Goal: Transaction & Acquisition: Purchase product/service

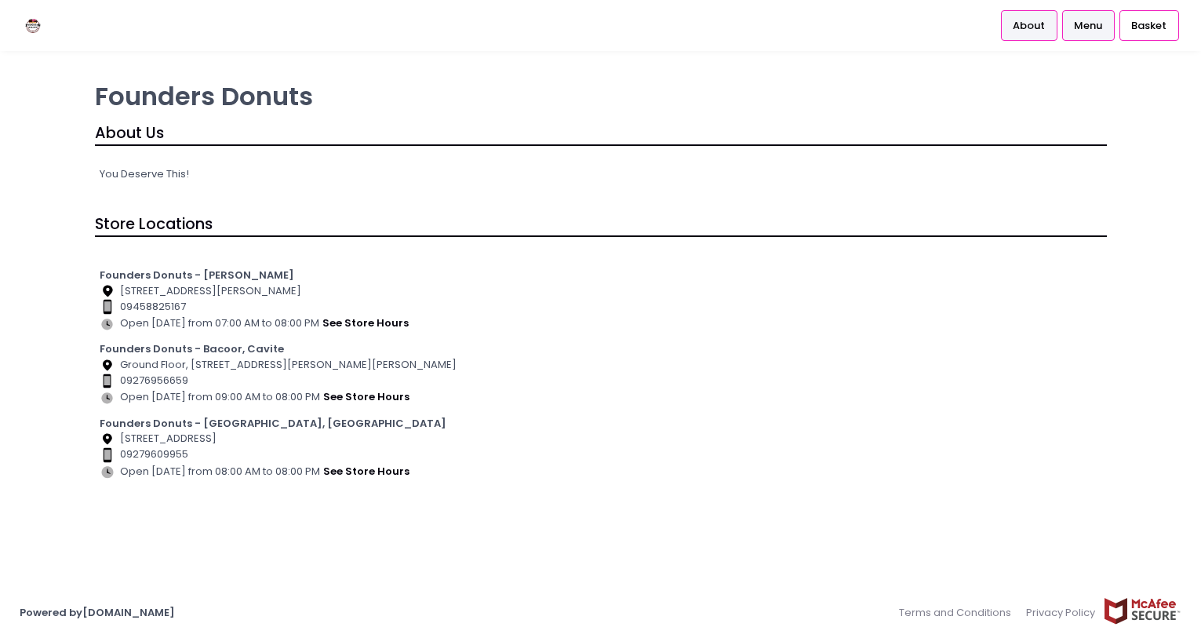
click at [1104, 36] on link "Menu" at bounding box center [1088, 25] width 53 height 30
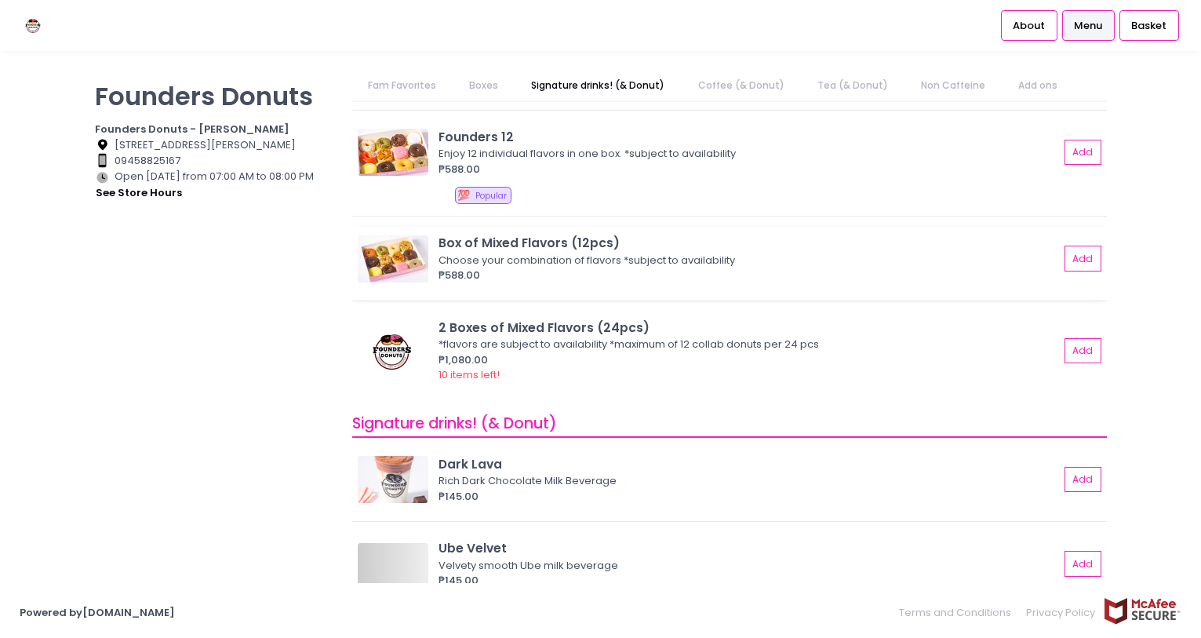
scroll to position [549, 0]
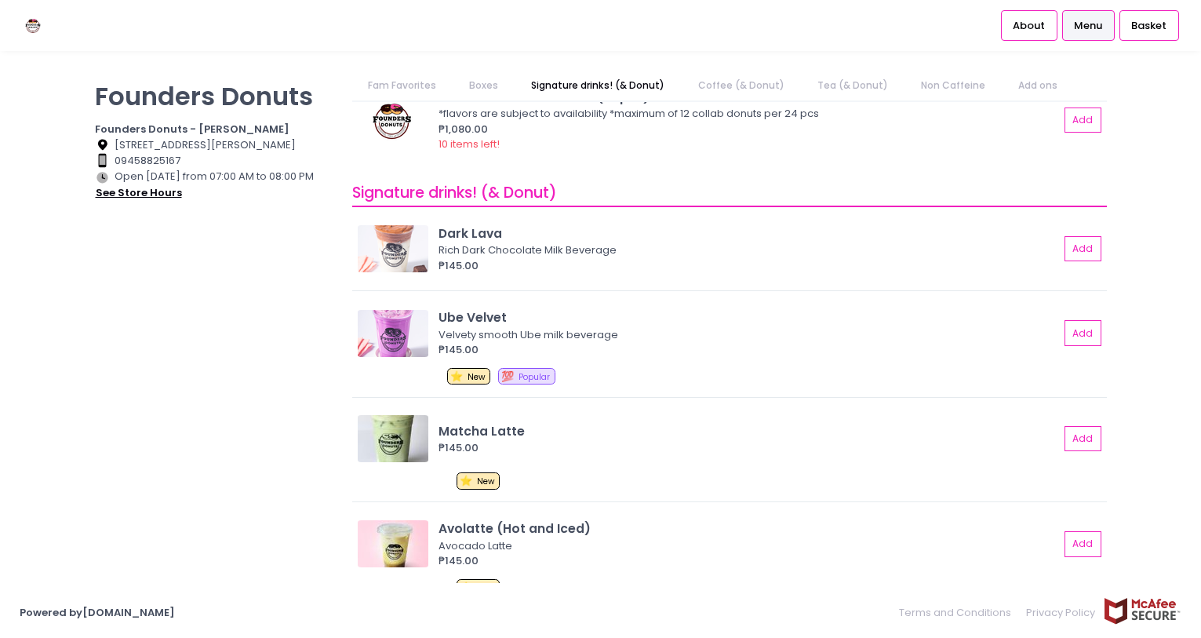
click at [143, 193] on button "see store hours" at bounding box center [139, 192] width 88 height 17
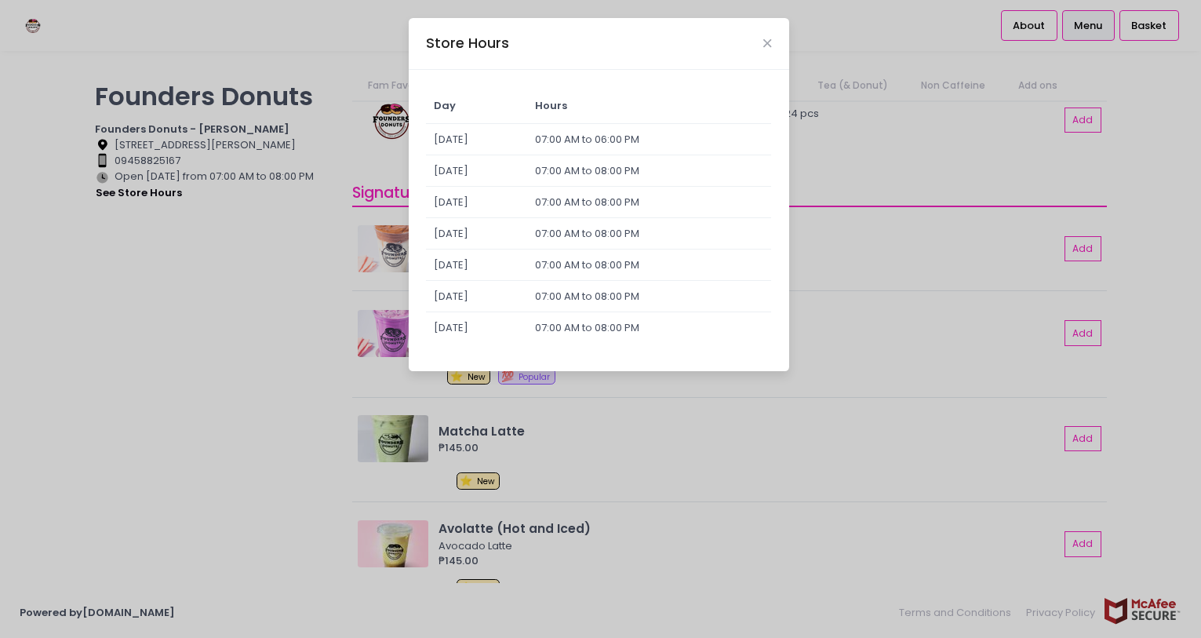
click at [144, 256] on div "Store Hours Day Hours [DATE] 07:00 AM to 06:00 PM [DATE] 07:00 AM to 08:00 PM […" at bounding box center [600, 319] width 1201 height 638
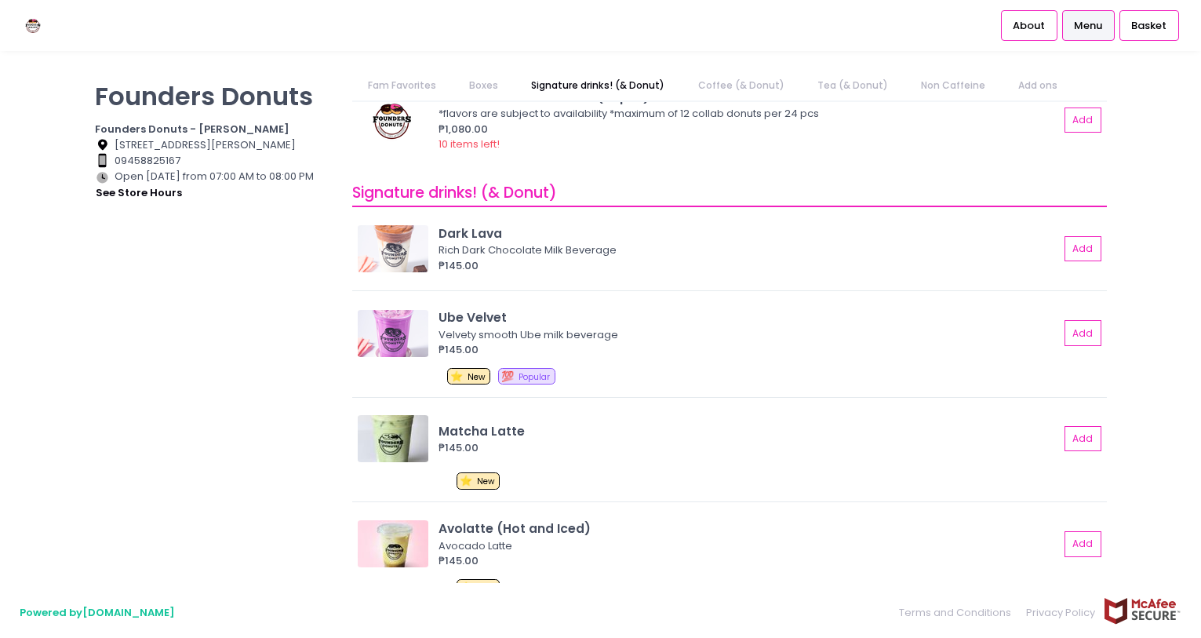
click at [91, 607] on link "Powered by Pickup.ph" at bounding box center [97, 612] width 155 height 15
click at [1146, 31] on span "Basket" at bounding box center [1148, 26] width 35 height 16
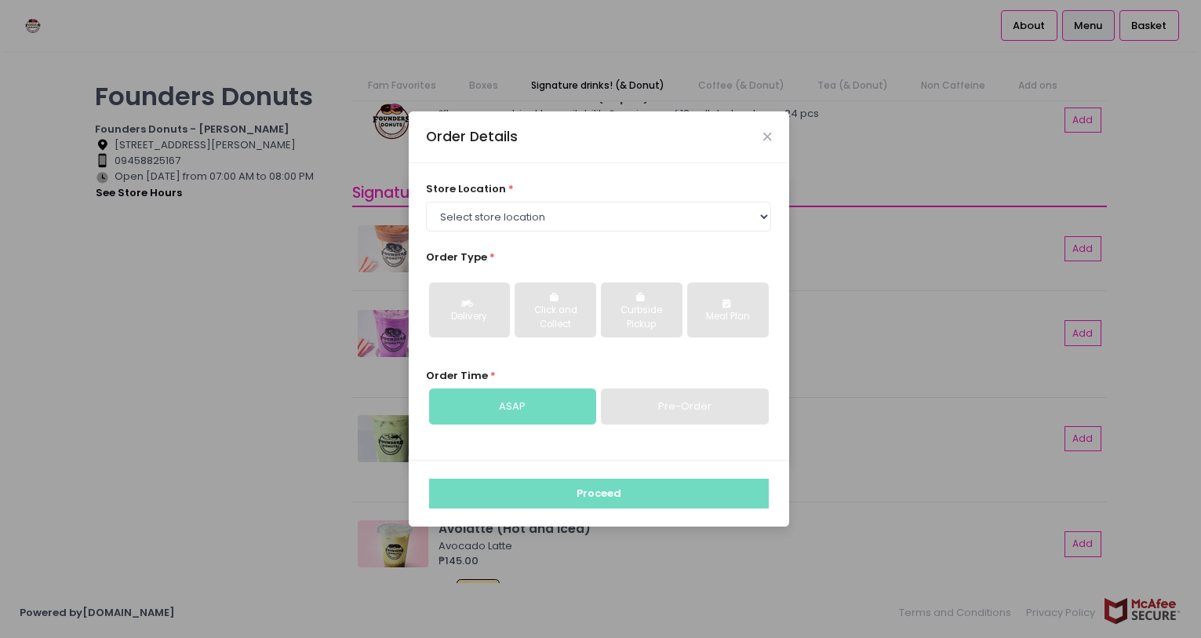
click at [213, 345] on div "Order Details store location * Select store location Founders Donuts - [PERSON_…" at bounding box center [600, 319] width 1201 height 638
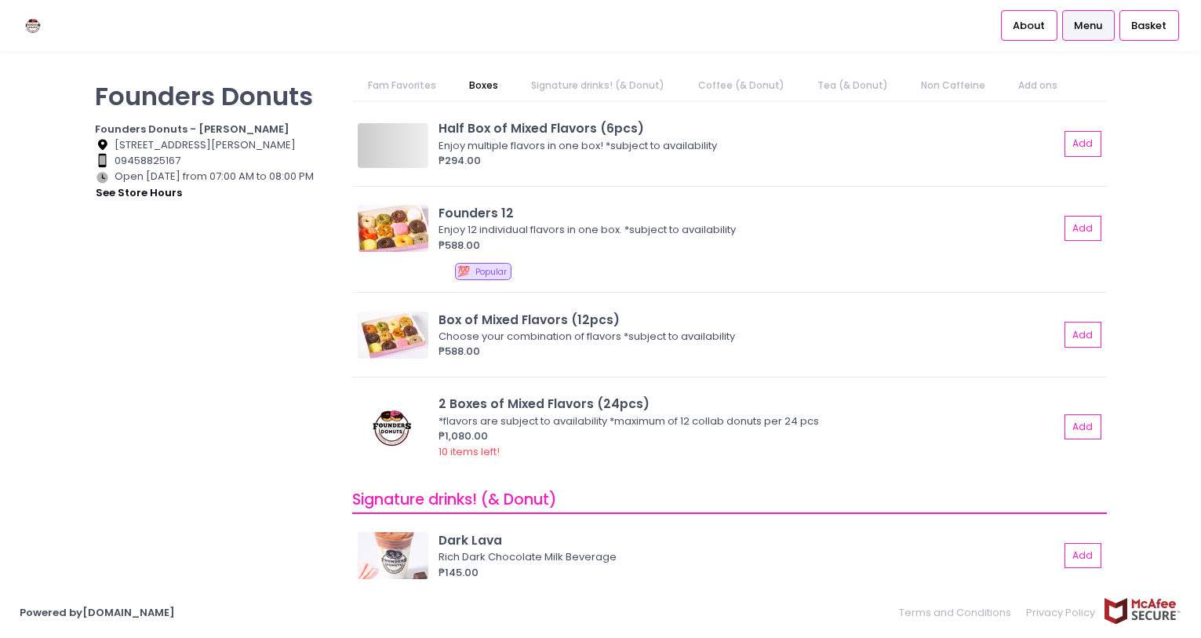
scroll to position [0, 0]
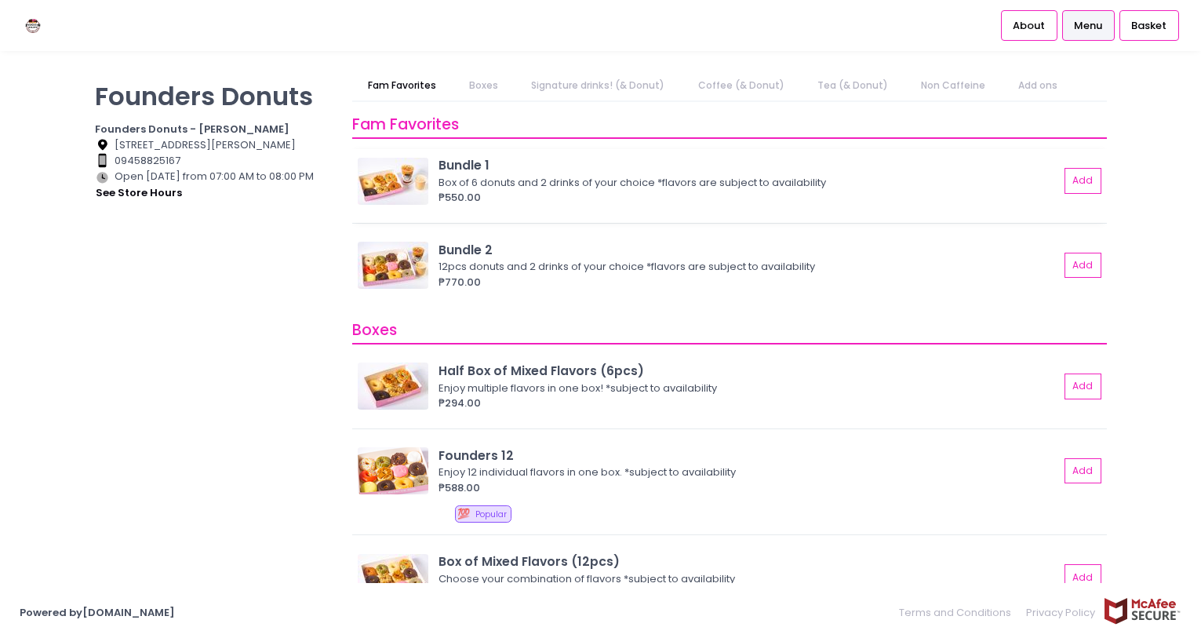
click at [404, 194] on img at bounding box center [393, 181] width 71 height 47
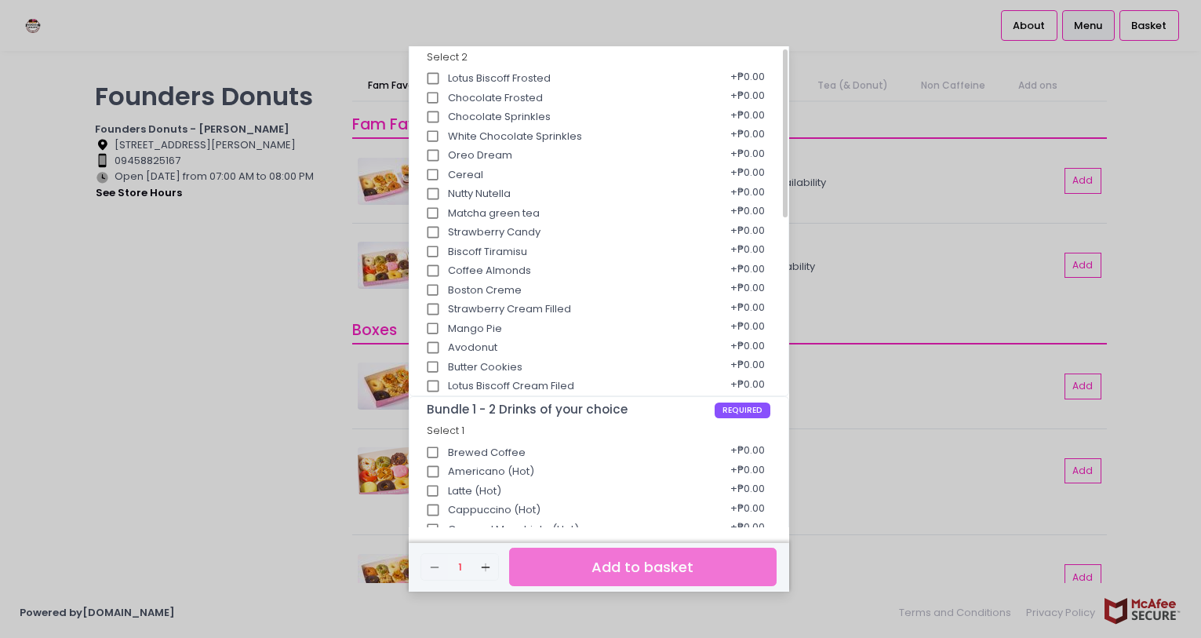
scroll to position [235, 0]
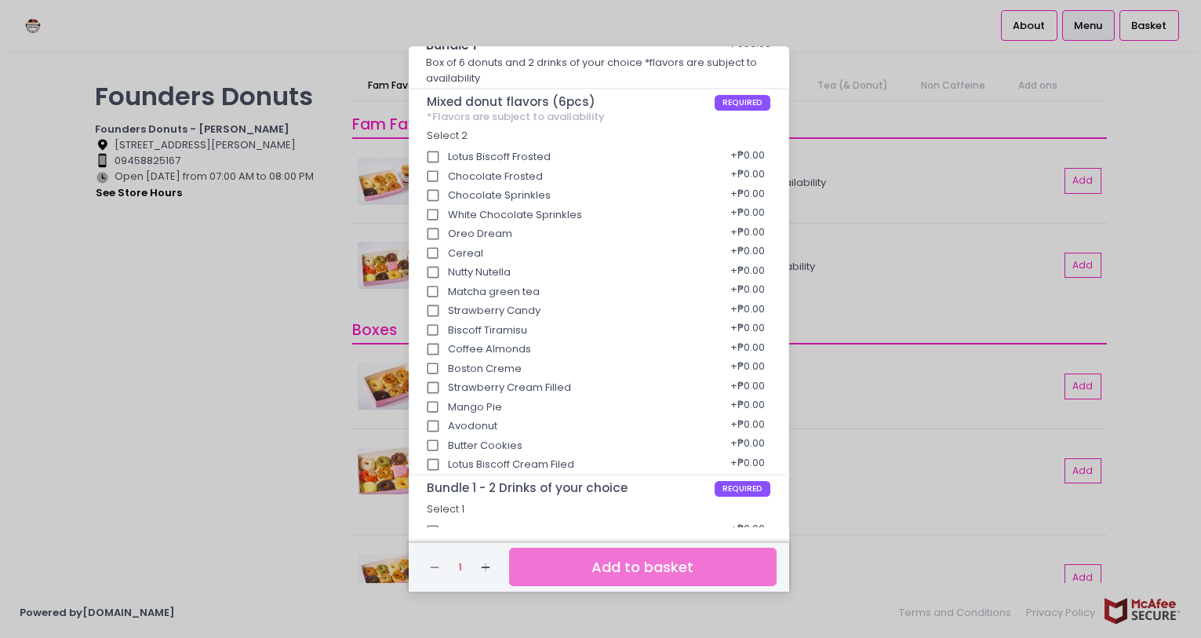
click at [106, 354] on div "Bundle 1 ₱550.00 Box of 6 donuts and 2 drinks of your choice *flavors are subje…" at bounding box center [600, 319] width 1201 height 638
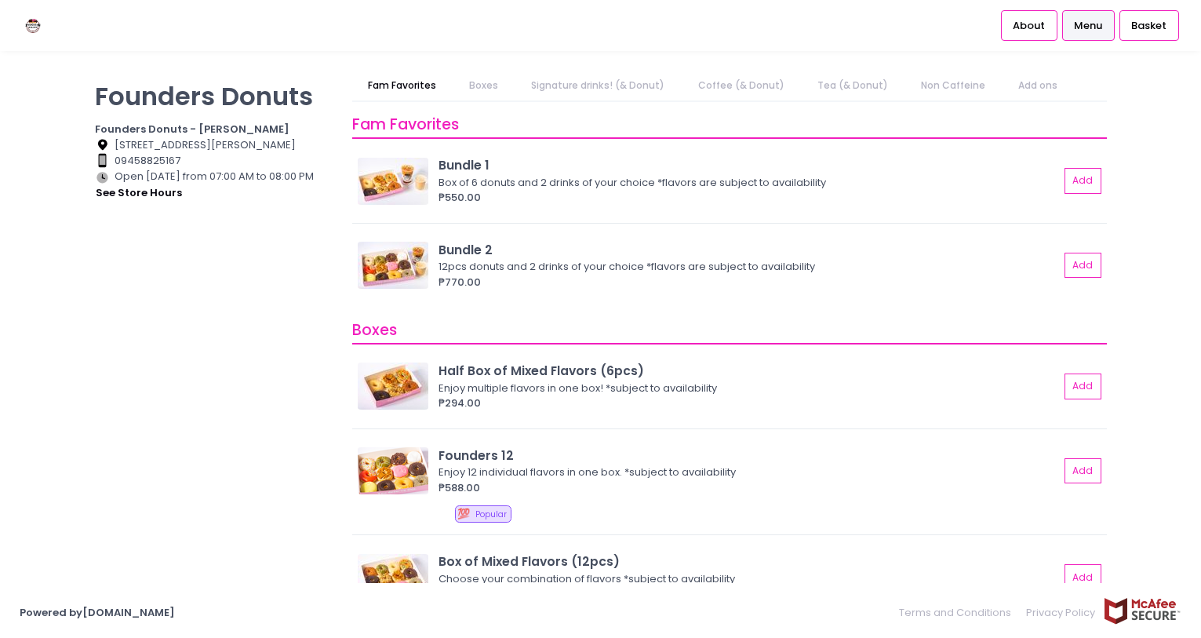
click at [232, 287] on div "Founders Donuts Founders Donuts - Zobel Roxas Makati Location Created with Sket…" at bounding box center [214, 311] width 258 height 481
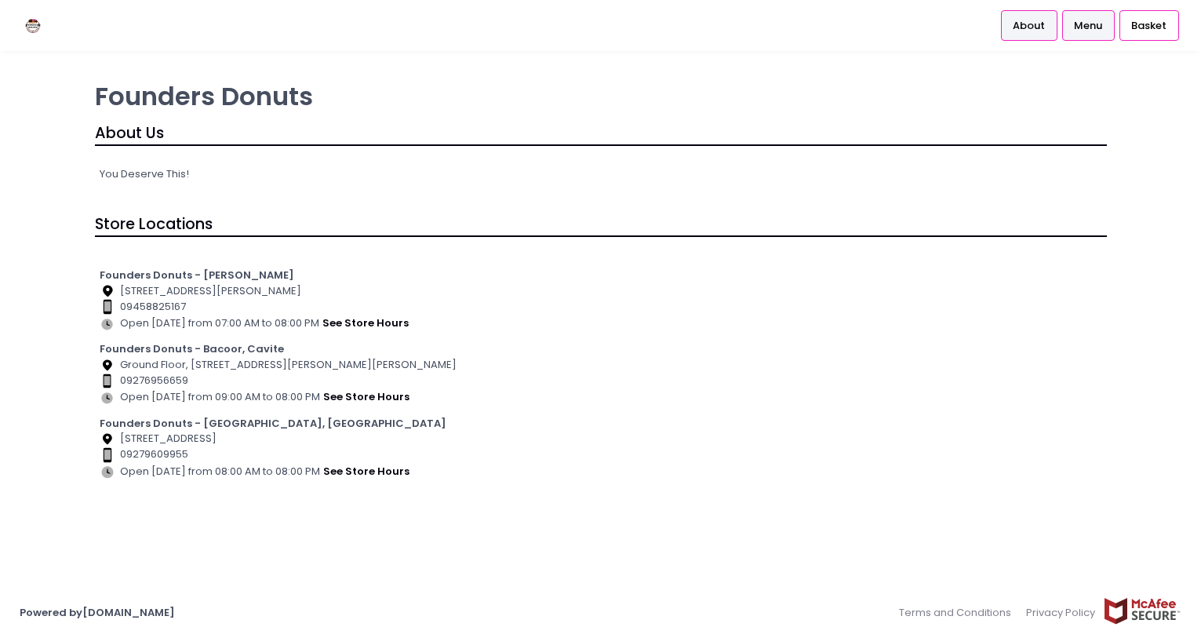
click at [1092, 24] on span "Menu" at bounding box center [1088, 26] width 28 height 16
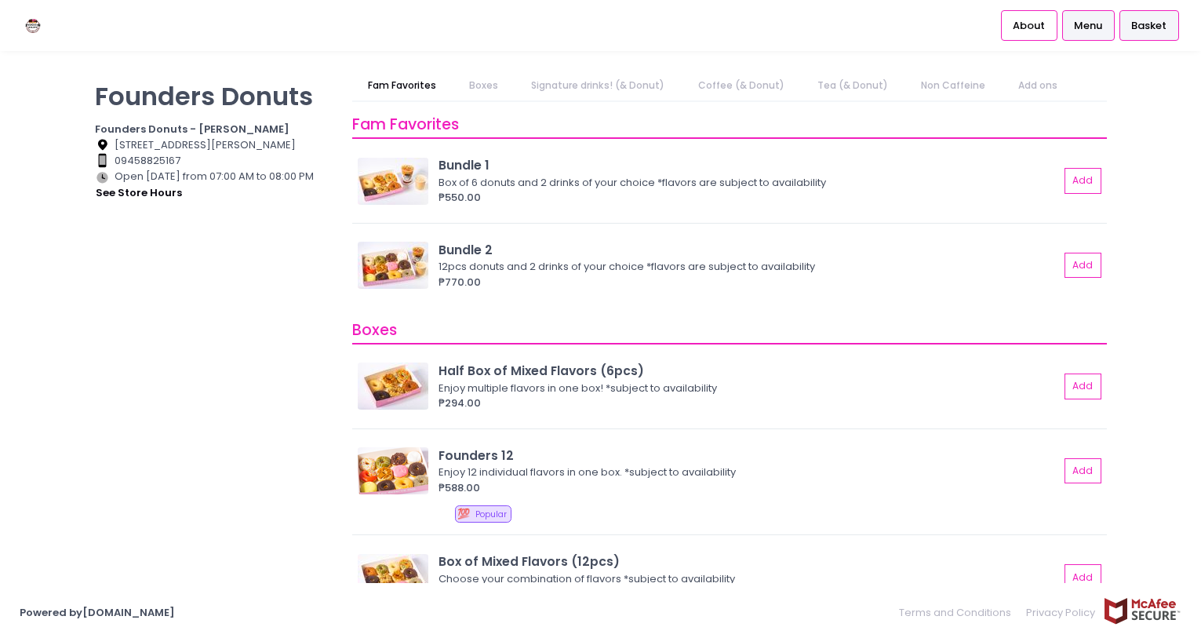
click at [1147, 28] on span "Basket" at bounding box center [1148, 26] width 35 height 16
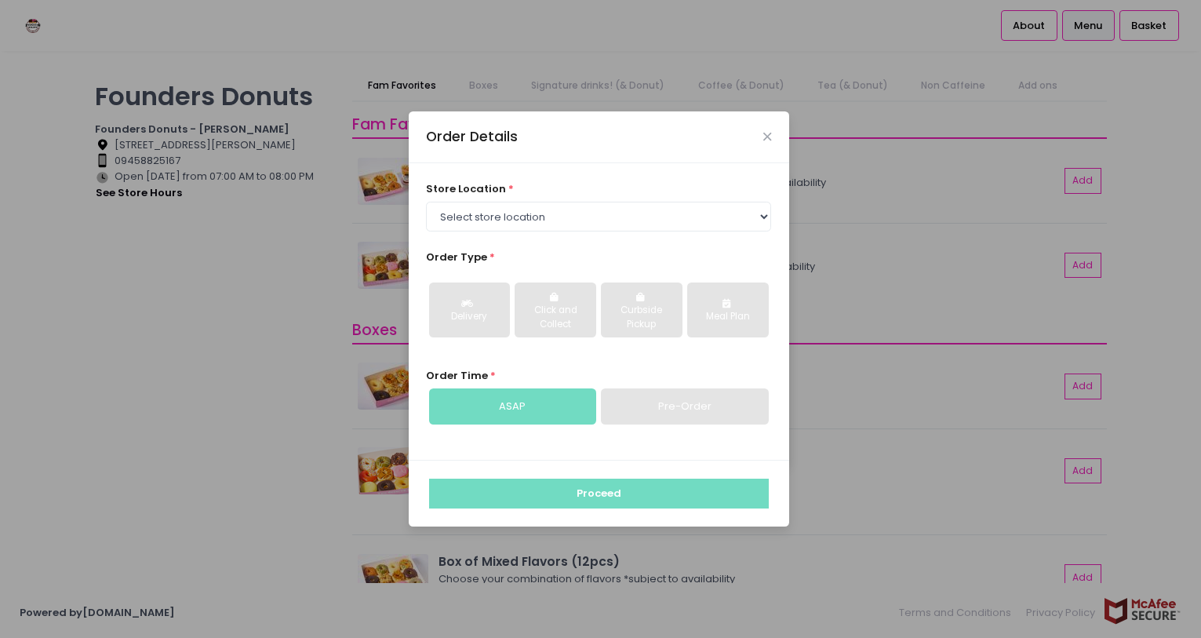
click at [194, 293] on div "Order Details store location * Select store location Founders Donuts - [PERSON_…" at bounding box center [600, 319] width 1201 height 638
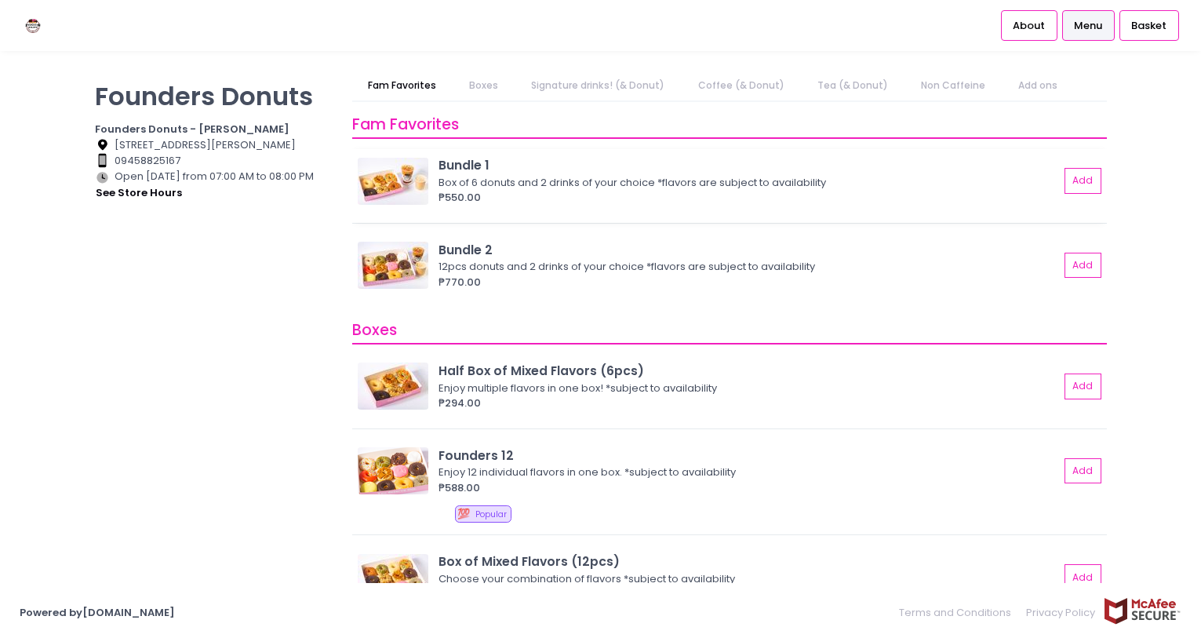
click at [421, 180] on img at bounding box center [393, 181] width 71 height 47
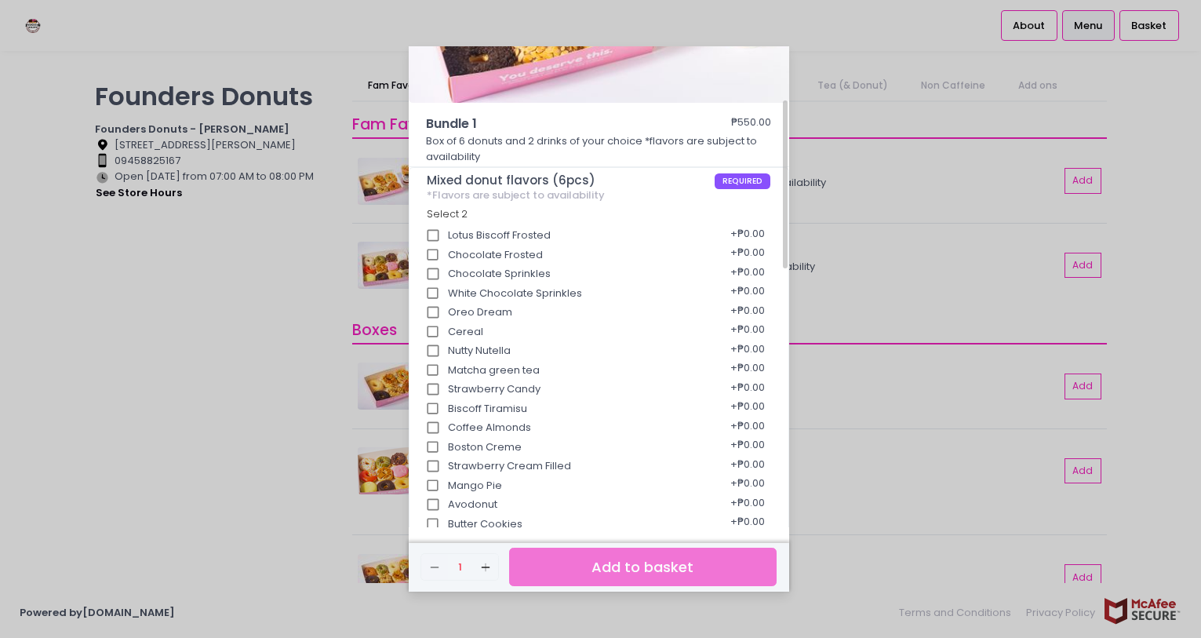
scroll to position [235, 0]
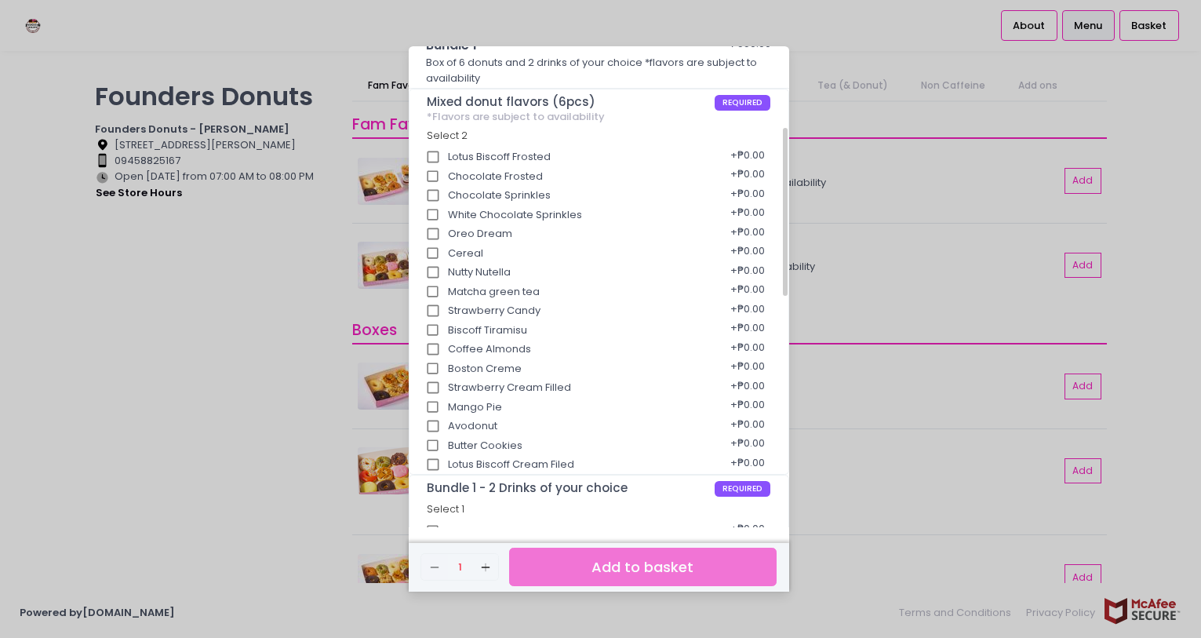
click at [438, 158] on input "Lotus Biscoff Frosted" at bounding box center [433, 157] width 30 height 30
checkbox input "true"
click at [433, 234] on input "Oreo Dream" at bounding box center [433, 234] width 30 height 30
checkbox input "true"
click at [432, 325] on input "Biscoff Tiramisu" at bounding box center [433, 330] width 30 height 30
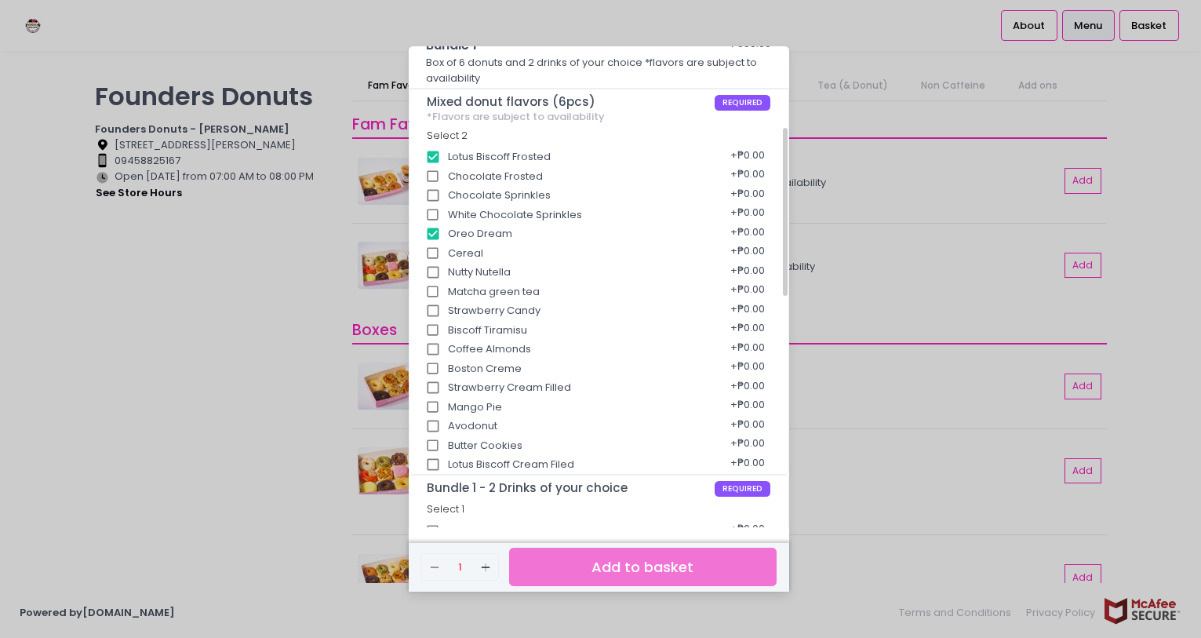
checkbox input "true"
click at [436, 349] on input "Coffee Almonds" at bounding box center [433, 349] width 30 height 30
checkbox input "true"
click at [184, 339] on div "Bundle 1 ₱550.00 Box of 6 donuts and 2 drinks of your choice *flavors are subje…" at bounding box center [600, 319] width 1201 height 638
